Goal: Information Seeking & Learning: Check status

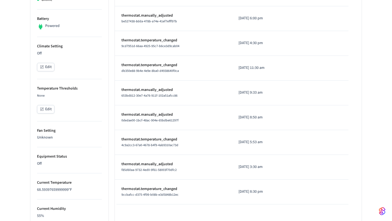
scroll to position [76, 0]
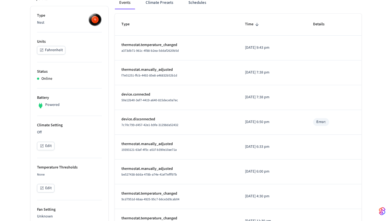
scroll to position [84, 0]
click at [150, 43] on p "thermostat.temperature_changed" at bounding box center [177, 45] width 111 height 6
click at [143, 71] on p "thermostat.manually_adjusted" at bounding box center [177, 69] width 111 height 6
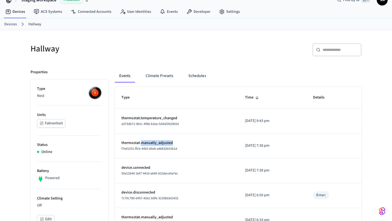
scroll to position [0, 0]
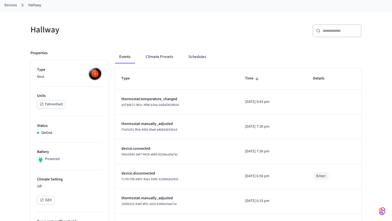
click at [180, 132] on div "f7e01251-ffcb-4492-85e8-a46832b52b1d" at bounding box center [177, 130] width 111 height 6
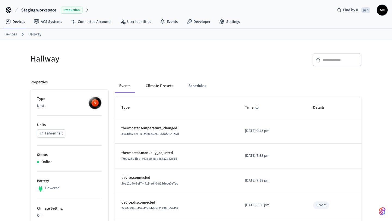
click at [156, 82] on button "Climate Presets" at bounding box center [159, 86] width 36 height 13
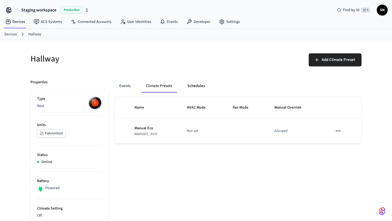
click at [187, 92] on button "Schedules" at bounding box center [196, 86] width 26 height 13
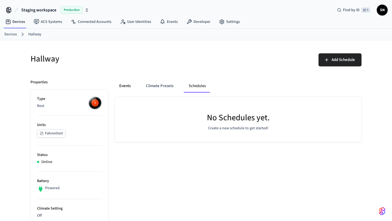
click at [134, 87] on button "Events" at bounding box center [125, 86] width 20 height 13
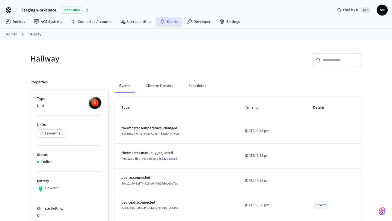
click at [174, 23] on link "Events" at bounding box center [169, 22] width 27 height 10
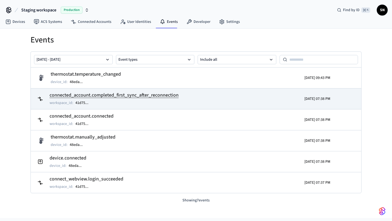
click at [90, 95] on h2 "connected_account.completed_first_sync_after_reconnection" at bounding box center [114, 96] width 129 height 8
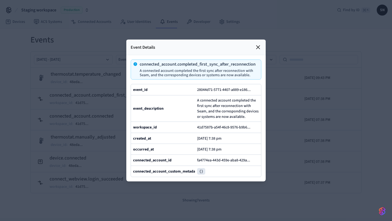
click at [259, 48] on icon at bounding box center [258, 47] width 3 height 3
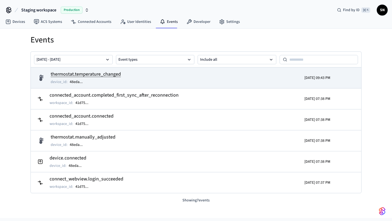
click at [92, 75] on h2 "thermostat.temperature_changed" at bounding box center [86, 75] width 70 height 8
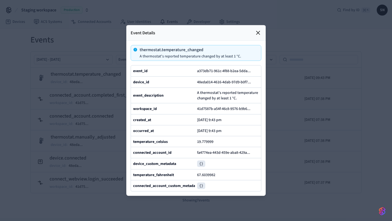
click at [259, 34] on icon at bounding box center [258, 32] width 3 height 3
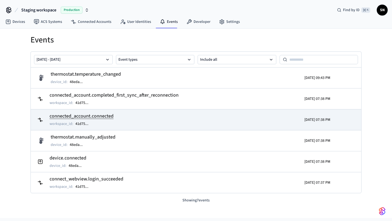
click at [202, 111] on tr "connected_account.connected workspace_id : 41d75 ... 2025/09/16 07:38 PM" at bounding box center [196, 119] width 331 height 21
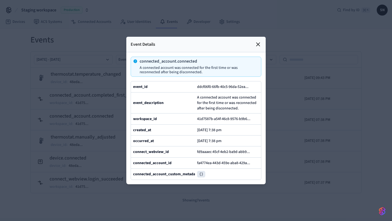
click at [256, 44] on icon at bounding box center [258, 44] width 7 height 7
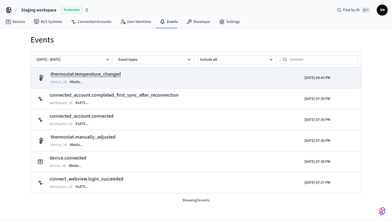
click at [88, 69] on tr "thermostat.temperature_changed device_id : 48eda ... 2025/09/16 09:43 PM" at bounding box center [196, 78] width 331 height 21
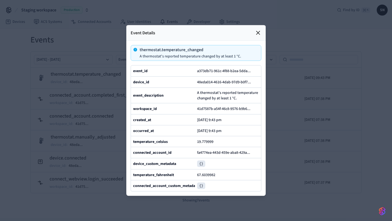
click at [259, 32] on icon at bounding box center [258, 33] width 7 height 7
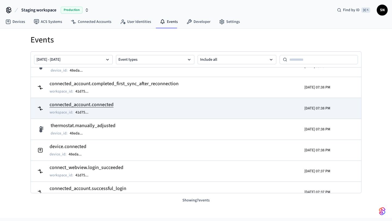
scroll to position [10, 0]
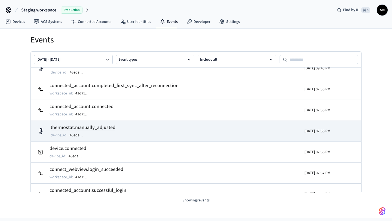
click at [105, 126] on h2 "thermostat.manually_adjusted" at bounding box center [83, 128] width 65 height 8
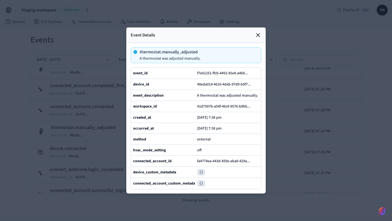
click at [261, 36] on icon at bounding box center [258, 35] width 7 height 7
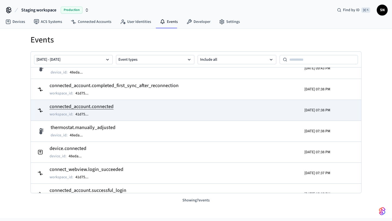
scroll to position [0, 0]
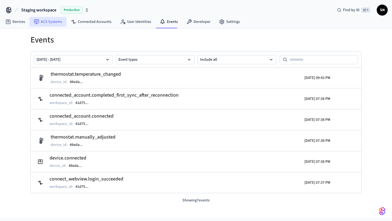
click at [53, 18] on link "ACS Systems" at bounding box center [47, 22] width 37 height 10
click at [85, 24] on link "Connected Accounts" at bounding box center [90, 22] width 49 height 10
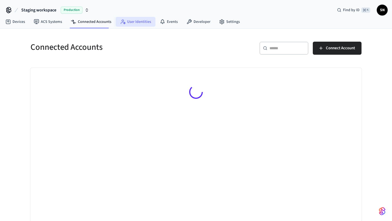
click at [128, 24] on link "User Identities" at bounding box center [136, 22] width 40 height 10
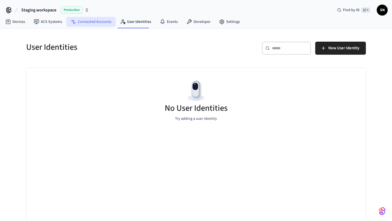
click at [86, 22] on link "Connected Accounts" at bounding box center [90, 22] width 49 height 10
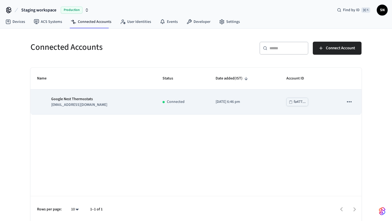
click at [59, 97] on p "Google Nest Thermostats" at bounding box center [79, 99] width 56 height 6
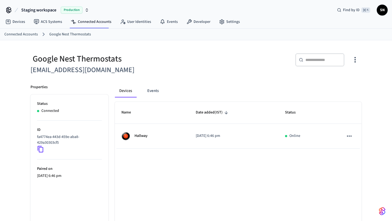
scroll to position [36, 0]
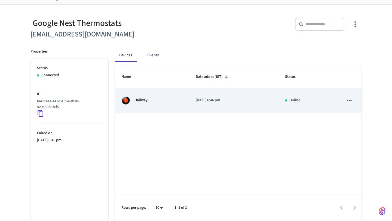
click at [142, 101] on p "Hallway" at bounding box center [141, 101] width 13 height 6
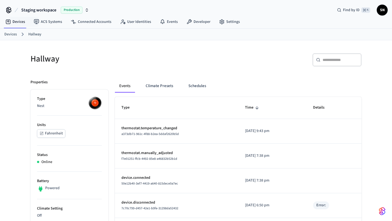
click at [9, 34] on link "Devices" at bounding box center [10, 35] width 13 height 6
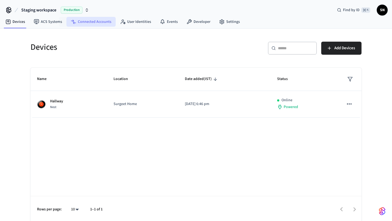
click at [95, 24] on link "Connected Accounts" at bounding box center [90, 22] width 49 height 10
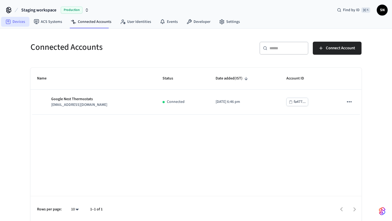
click at [17, 20] on link "Devices" at bounding box center [15, 22] width 28 height 10
